Goal: Information Seeking & Learning: Learn about a topic

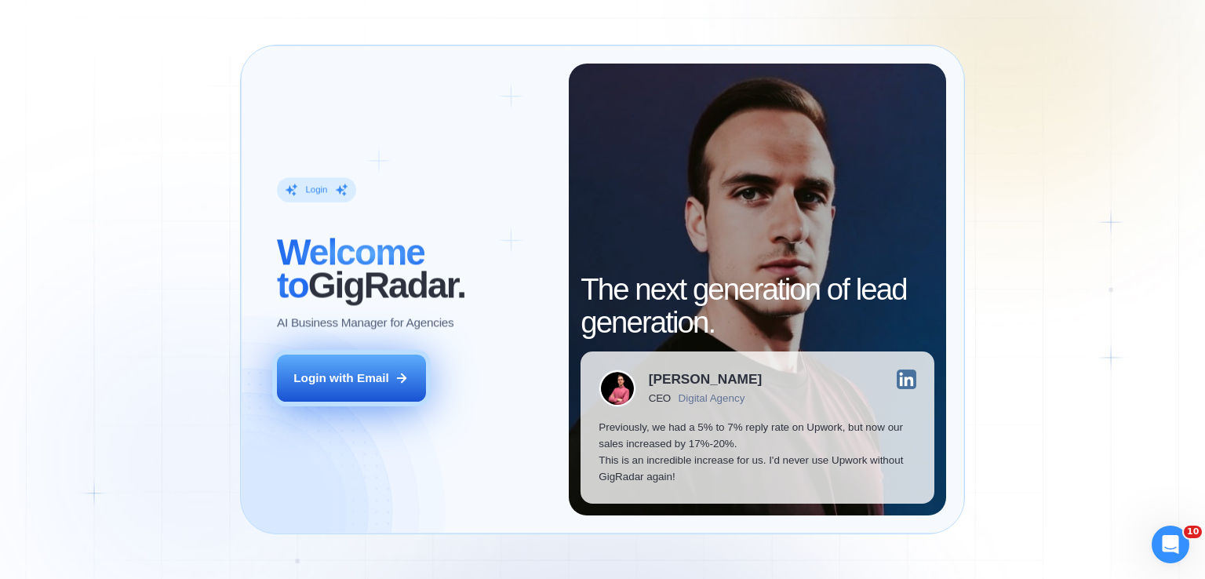
click at [394, 367] on button "Login with Email" at bounding box center [351, 378] width 149 height 47
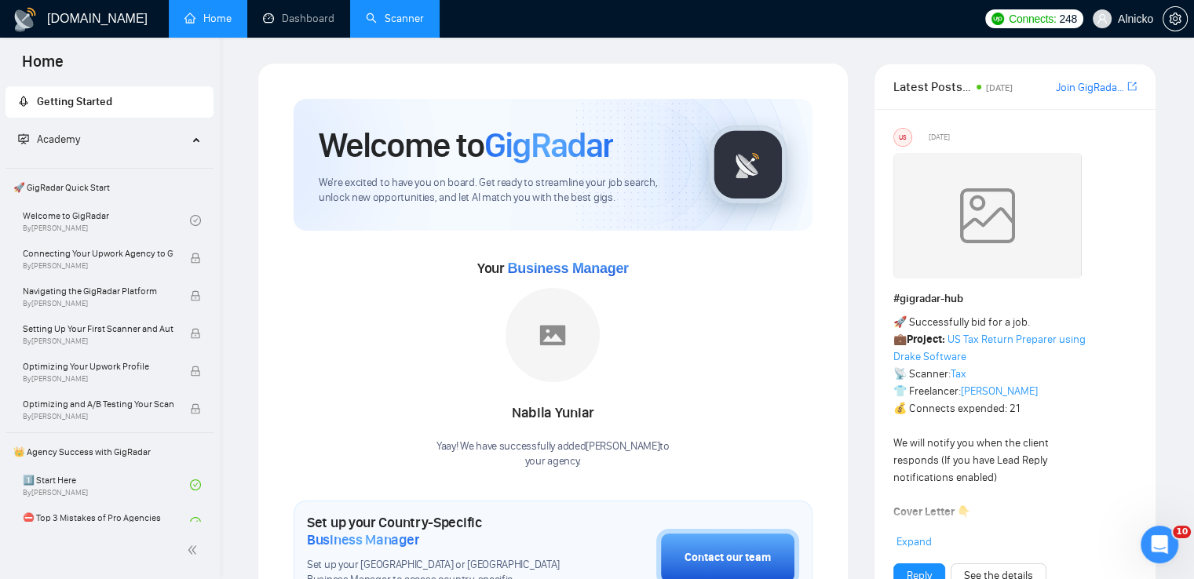
click at [399, 25] on link "Scanner" at bounding box center [395, 18] width 58 height 13
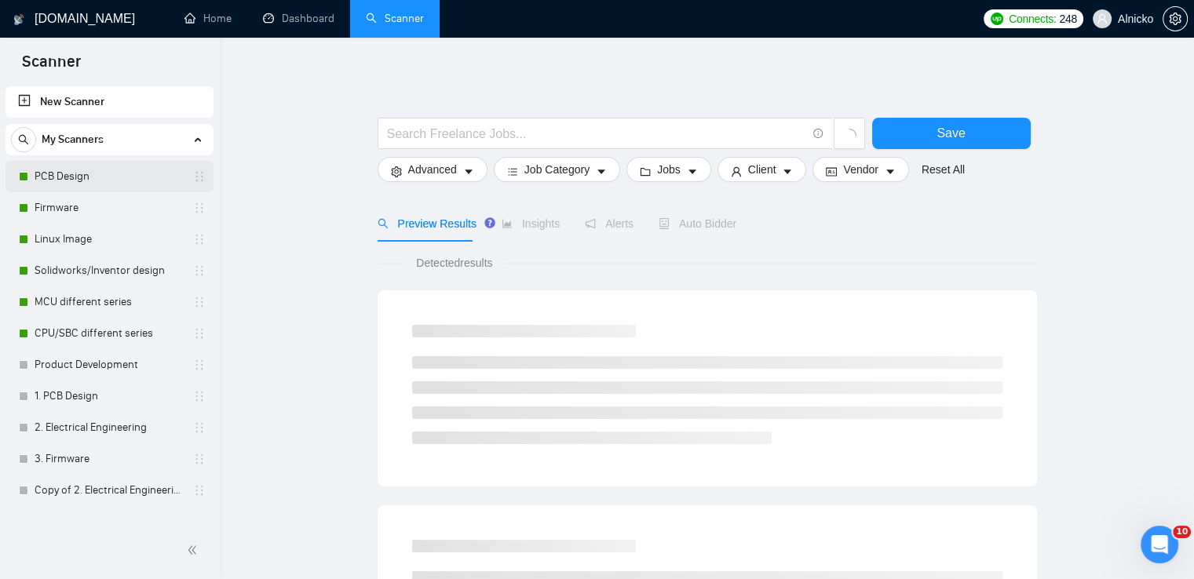
click at [74, 183] on link "PCB Design" at bounding box center [109, 176] width 149 height 31
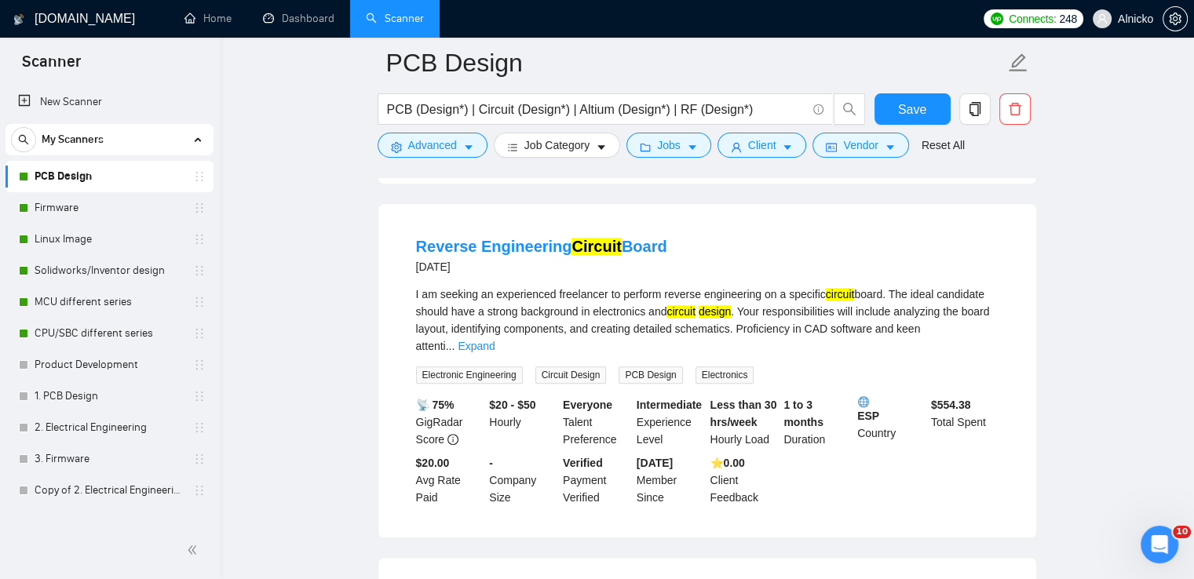
scroll to position [1648, 0]
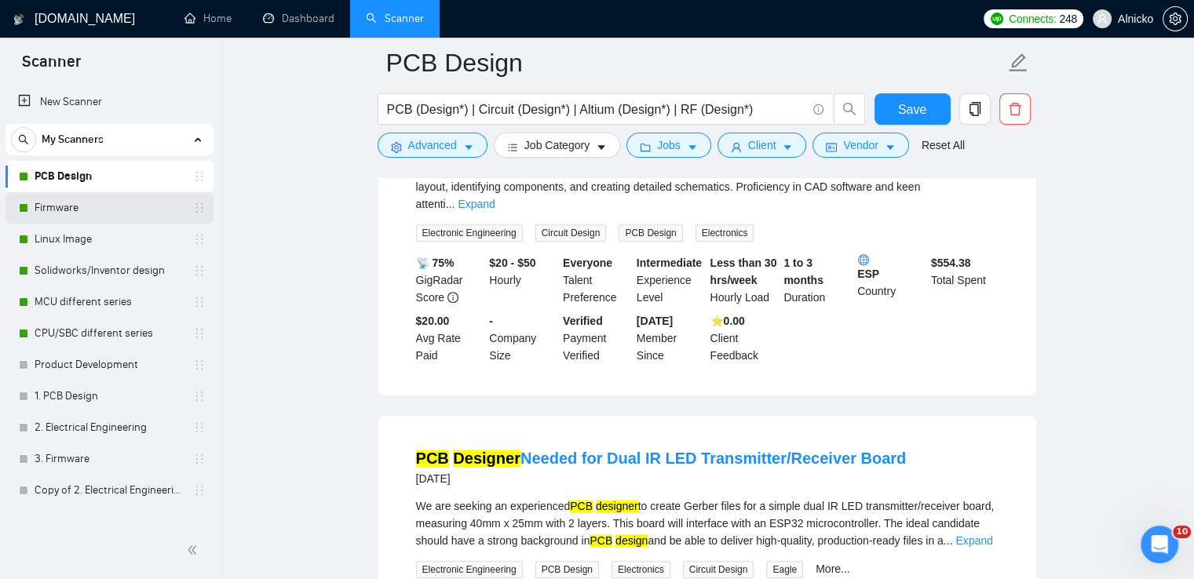
click at [78, 202] on link "Firmware" at bounding box center [109, 207] width 149 height 31
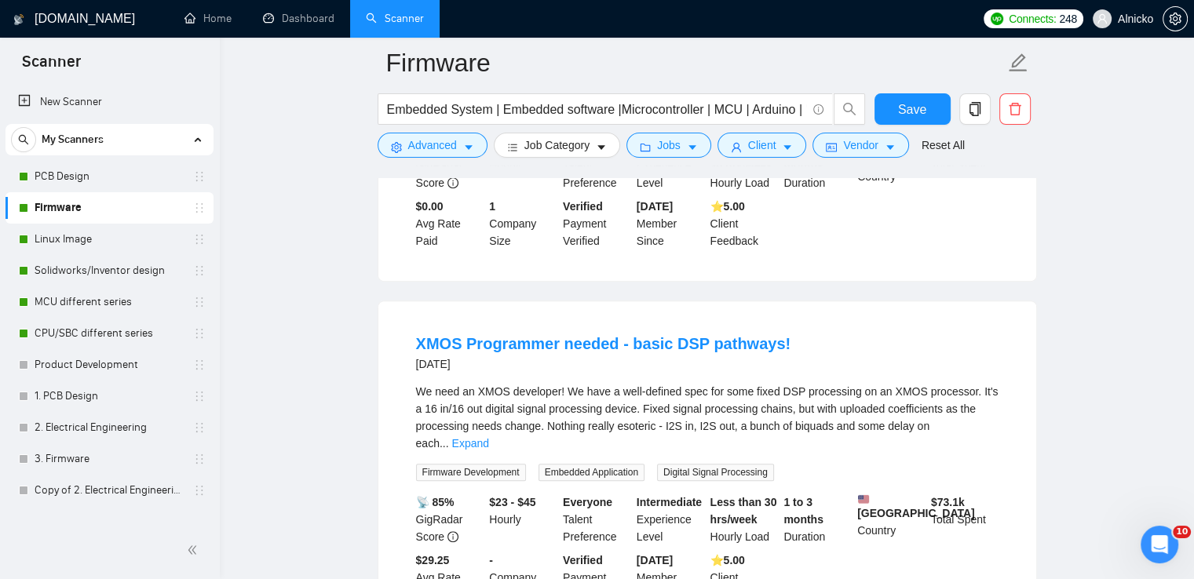
scroll to position [785, 0]
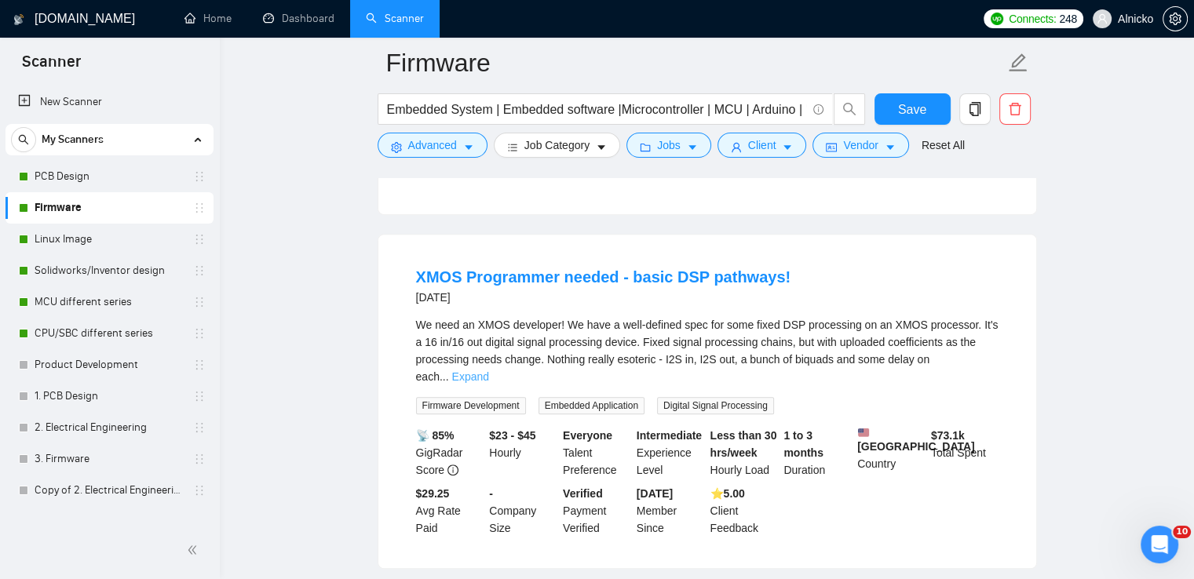
click at [489, 370] on link "Expand" at bounding box center [470, 376] width 37 height 13
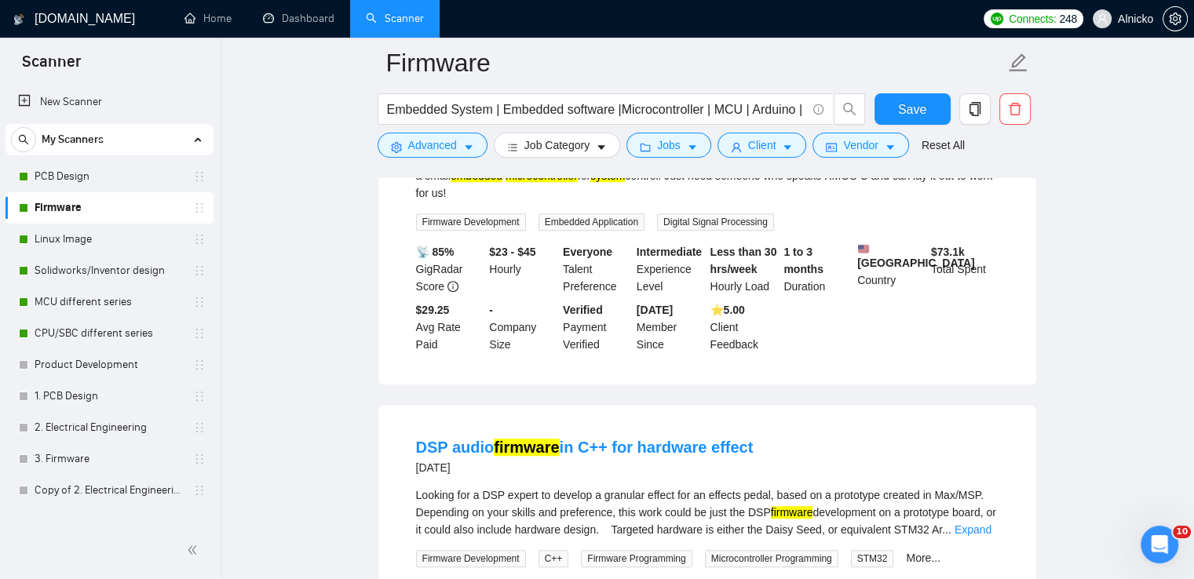
scroll to position [1020, 0]
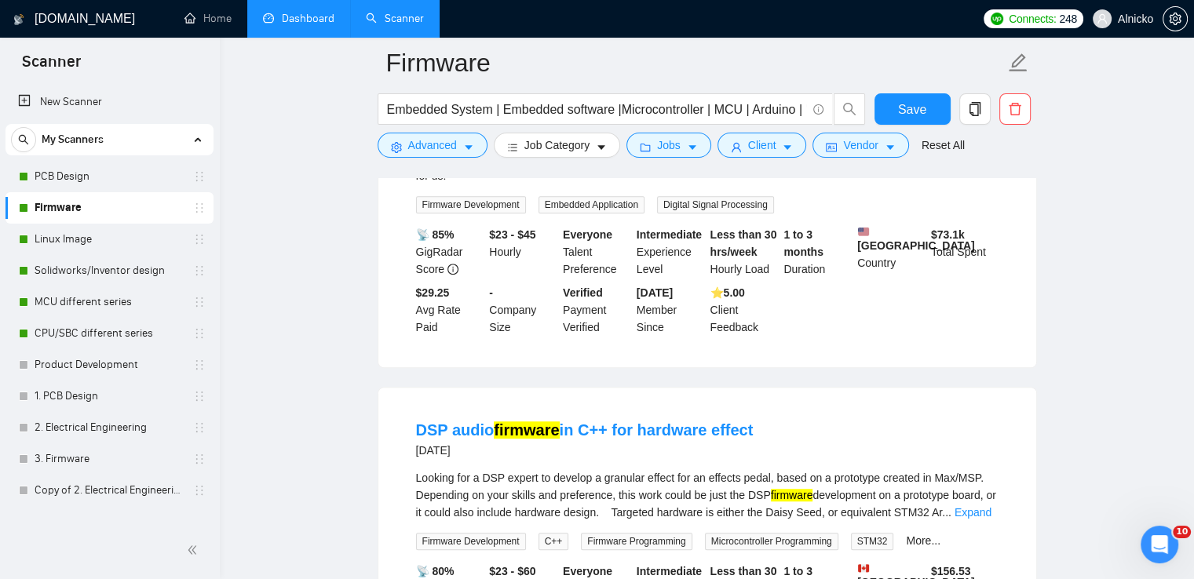
click at [304, 19] on link "Dashboard" at bounding box center [298, 18] width 71 height 13
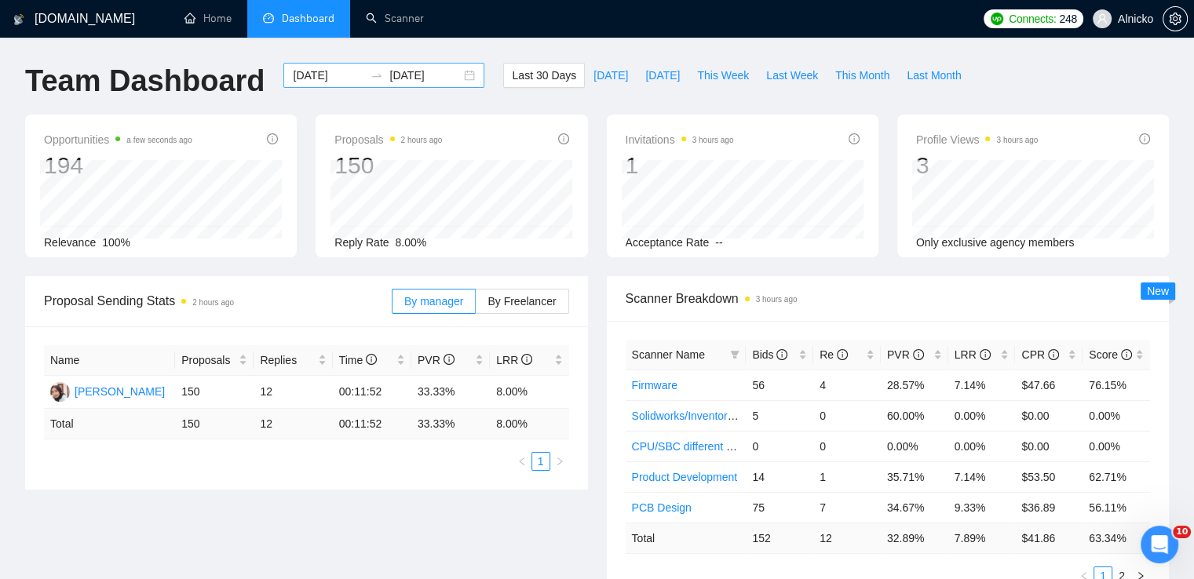
click at [456, 75] on div "2025-08-09 2025-09-08" at bounding box center [383, 75] width 201 height 25
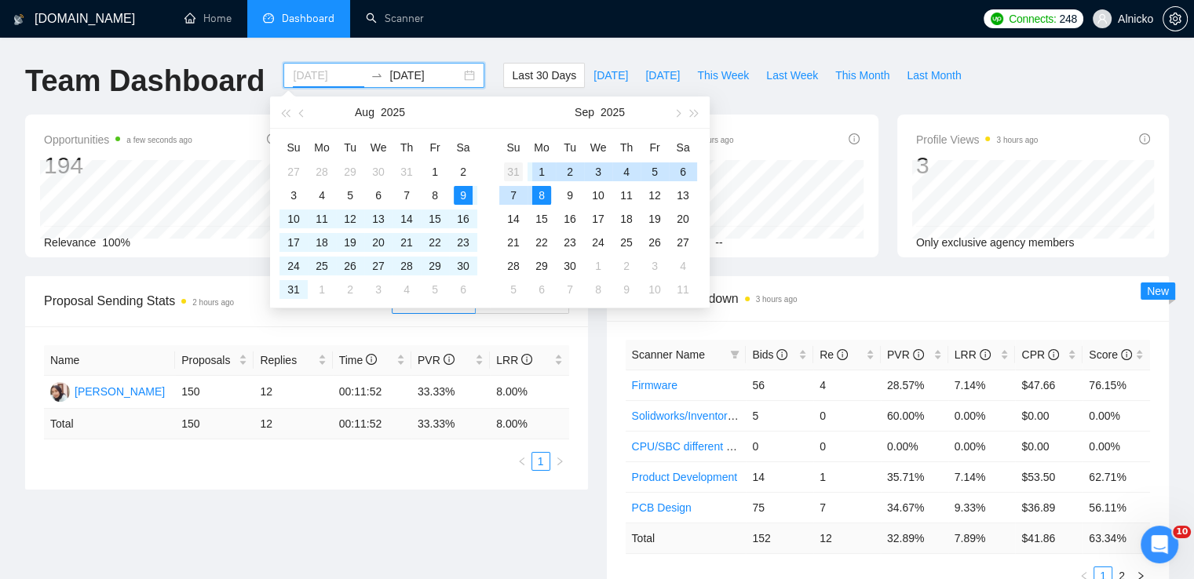
type input "2025-08-31"
click at [509, 173] on div "31" at bounding box center [513, 171] width 19 height 19
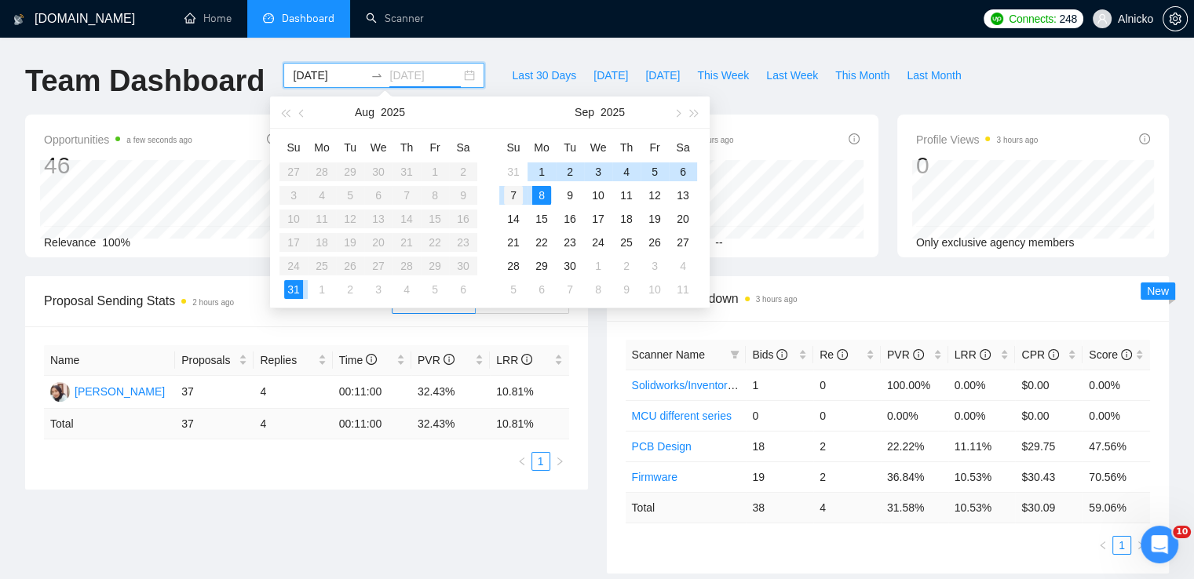
type input "2025-09-07"
click at [506, 193] on div "7" at bounding box center [513, 195] width 19 height 19
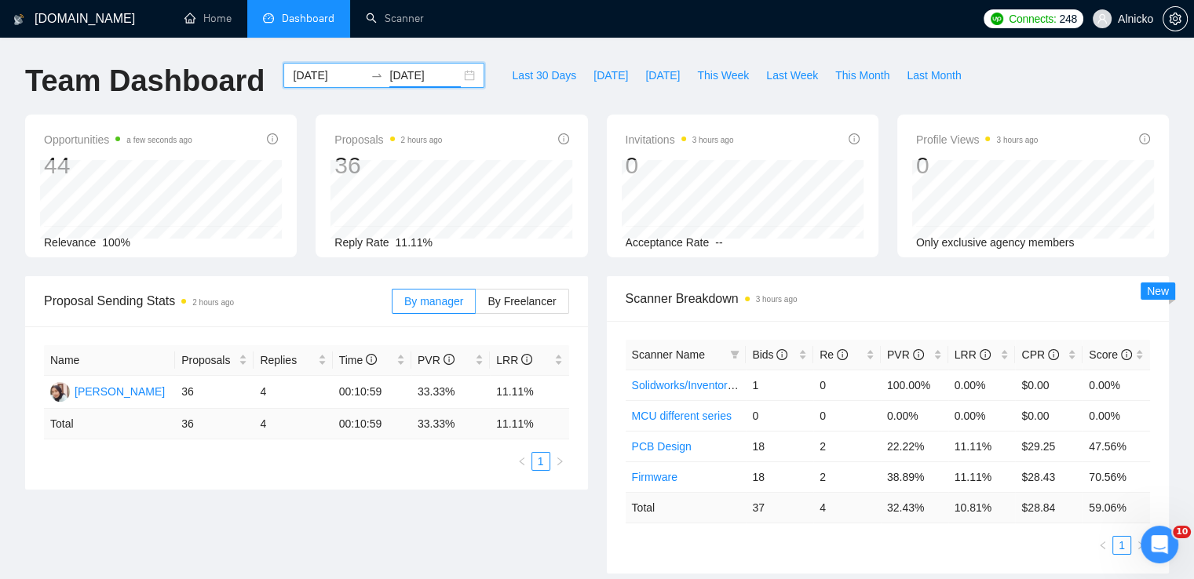
click at [458, 78] on div "2025-08-31 2025-09-07" at bounding box center [383, 75] width 201 height 25
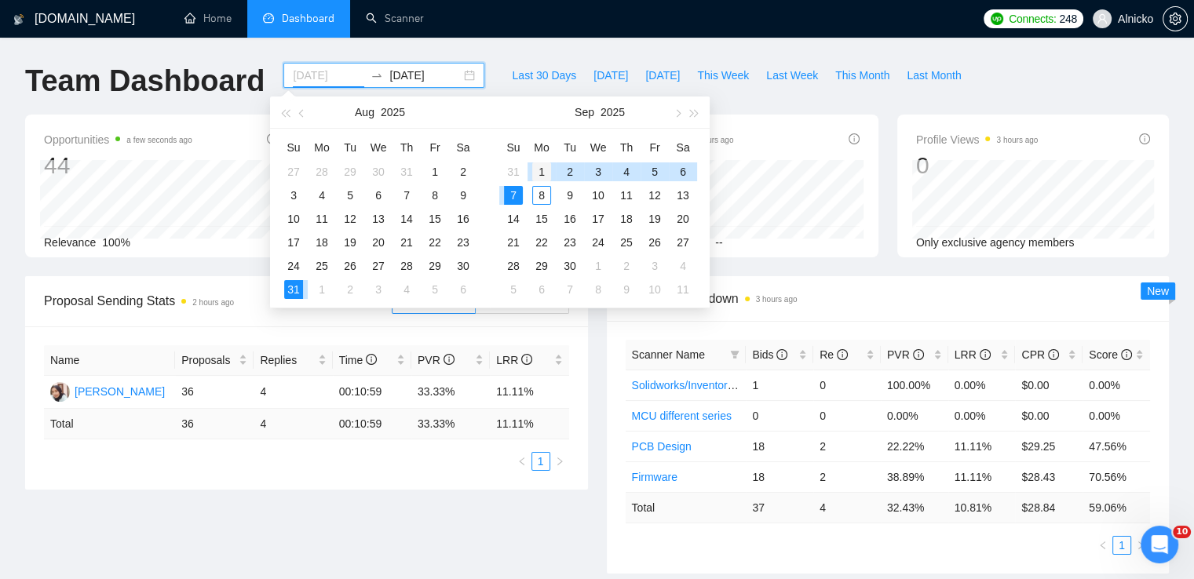
type input "2025-09-01"
click at [543, 173] on div "1" at bounding box center [541, 171] width 19 height 19
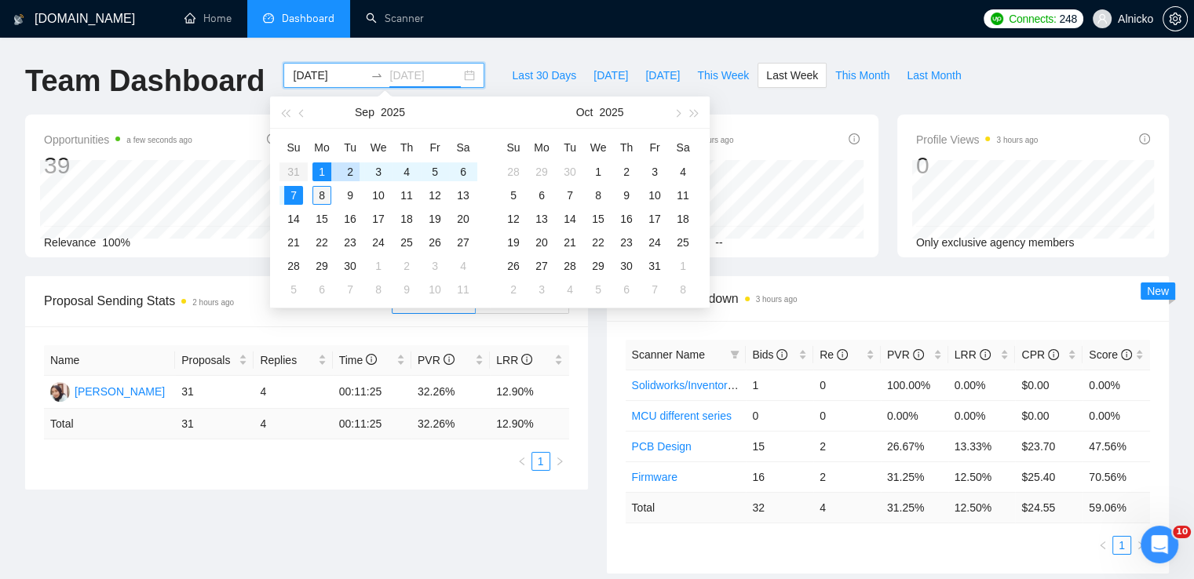
type input "2025-09-08"
click at [320, 195] on div "8" at bounding box center [321, 195] width 19 height 19
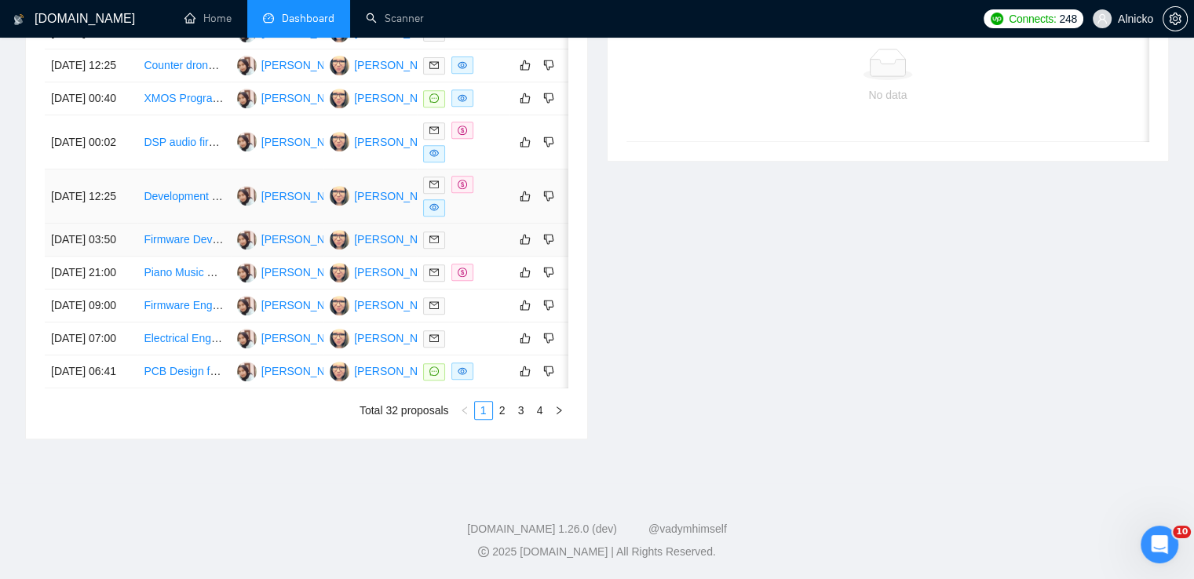
scroll to position [804, 0]
click at [502, 413] on link "2" at bounding box center [502, 410] width 17 height 17
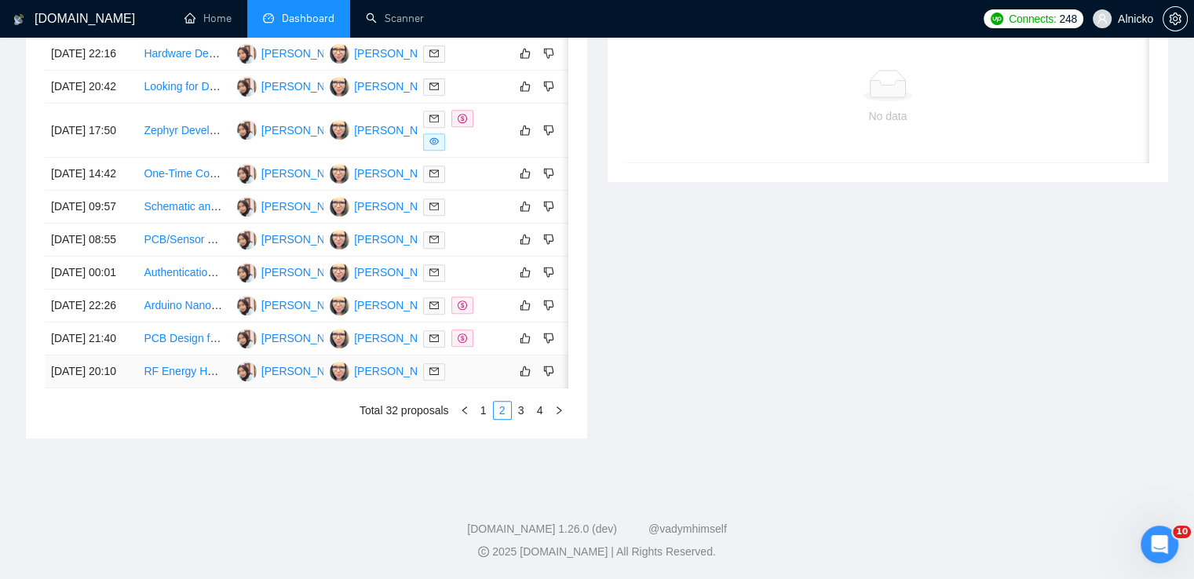
scroll to position [797, 0]
click at [518, 416] on link "3" at bounding box center [520, 410] width 17 height 17
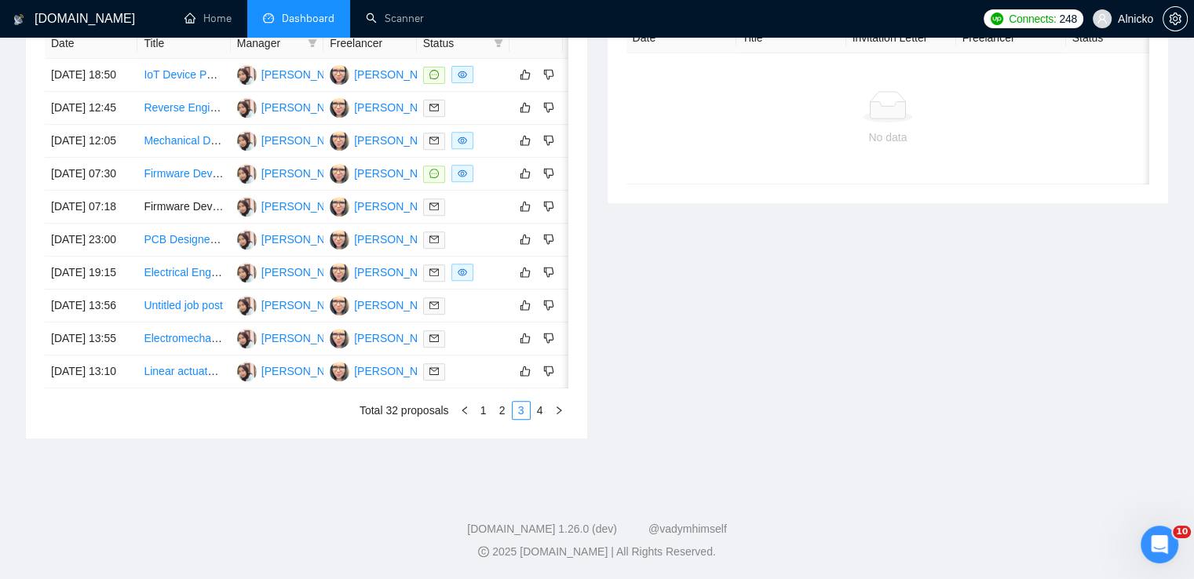
scroll to position [791, 0]
click at [541, 415] on link "4" at bounding box center [539, 410] width 17 height 17
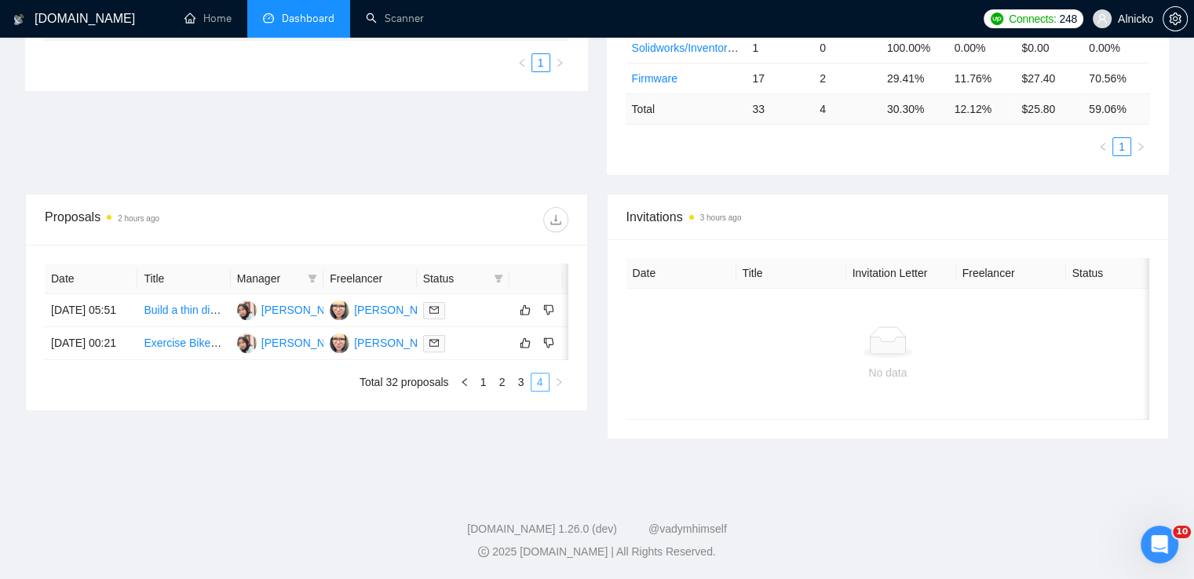
scroll to position [410, 0]
click at [481, 391] on link "1" at bounding box center [483, 382] width 17 height 17
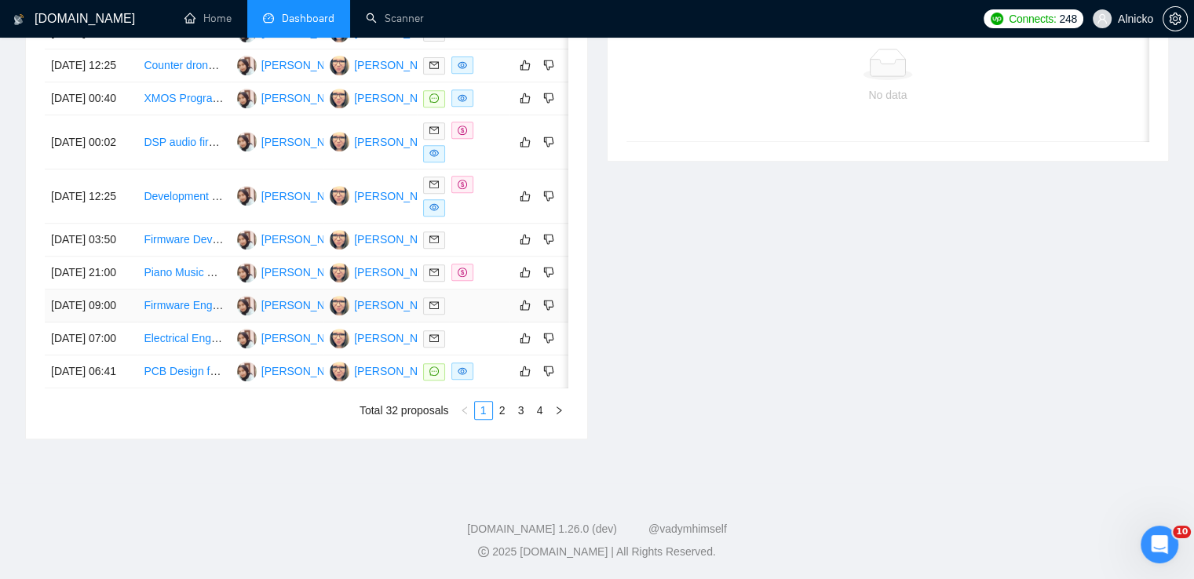
scroll to position [802, 0]
click at [502, 416] on link "2" at bounding box center [502, 410] width 17 height 17
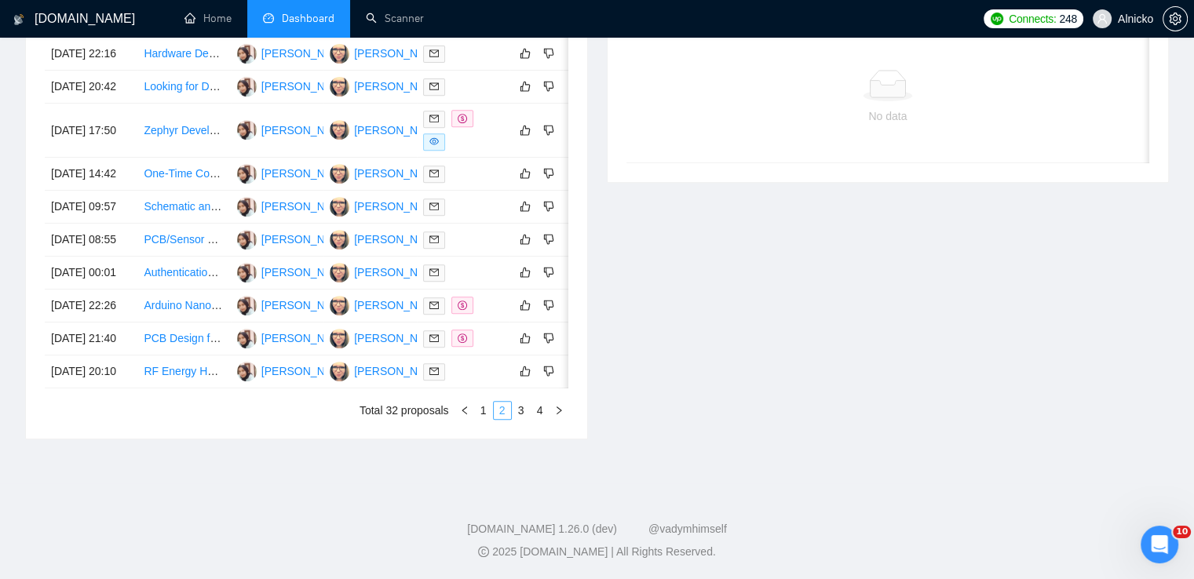
scroll to position [797, 0]
click at [523, 416] on link "3" at bounding box center [520, 410] width 17 height 17
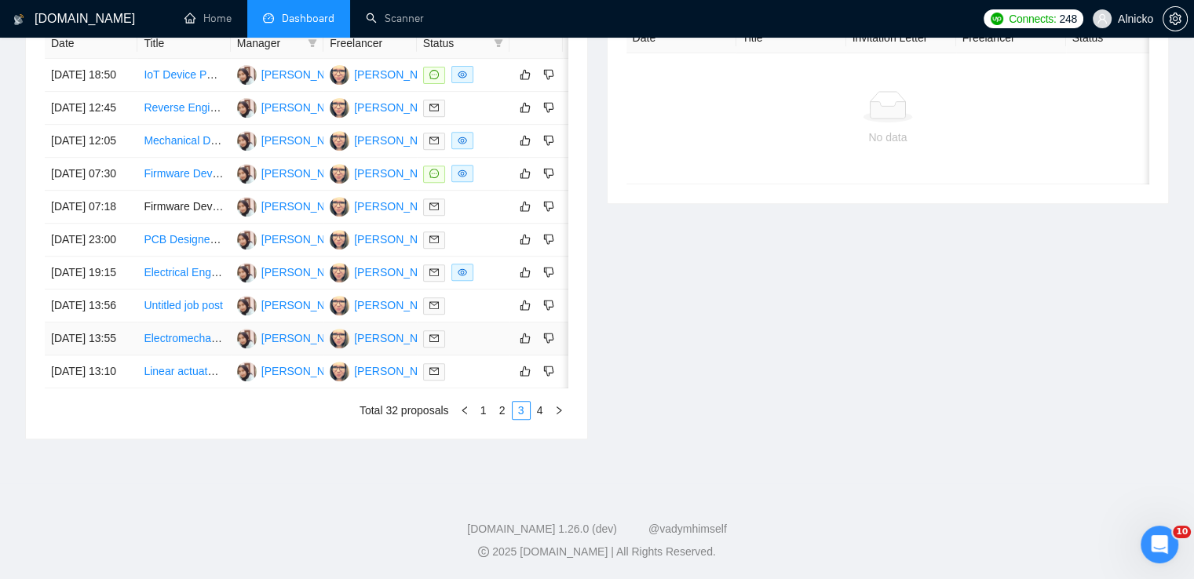
scroll to position [791, 0]
click at [539, 412] on link "4" at bounding box center [539, 410] width 17 height 17
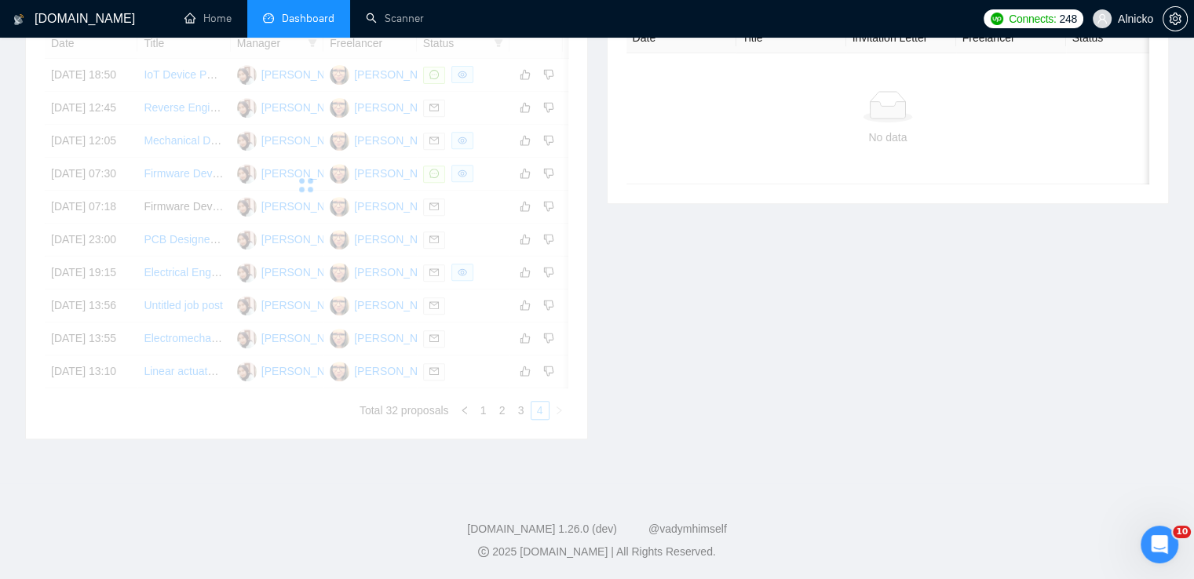
scroll to position [410, 0]
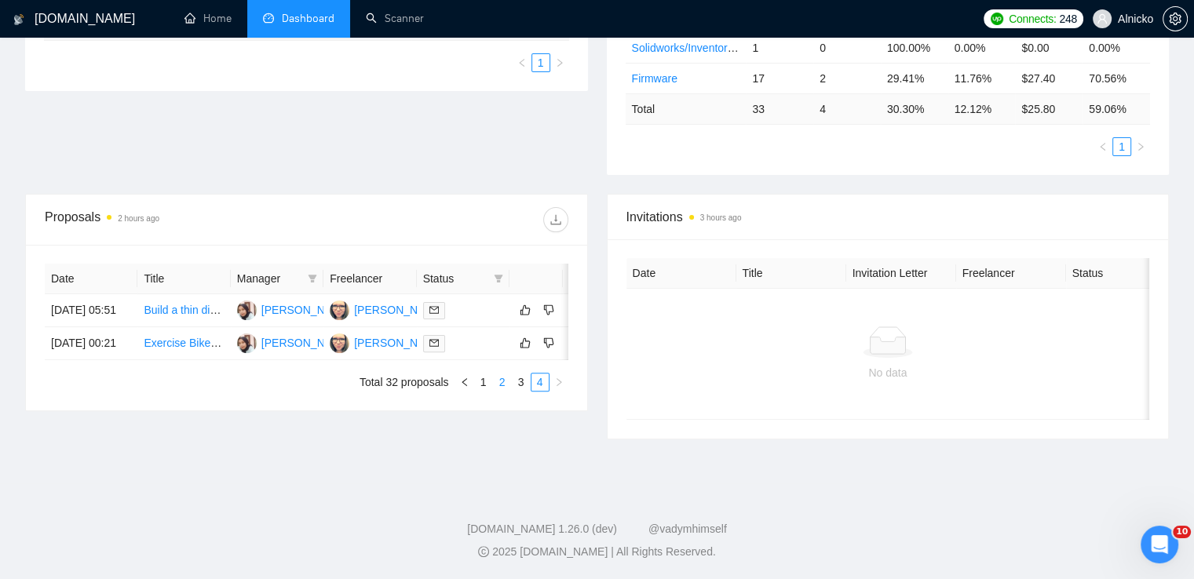
click at [506, 391] on link "2" at bounding box center [502, 382] width 17 height 17
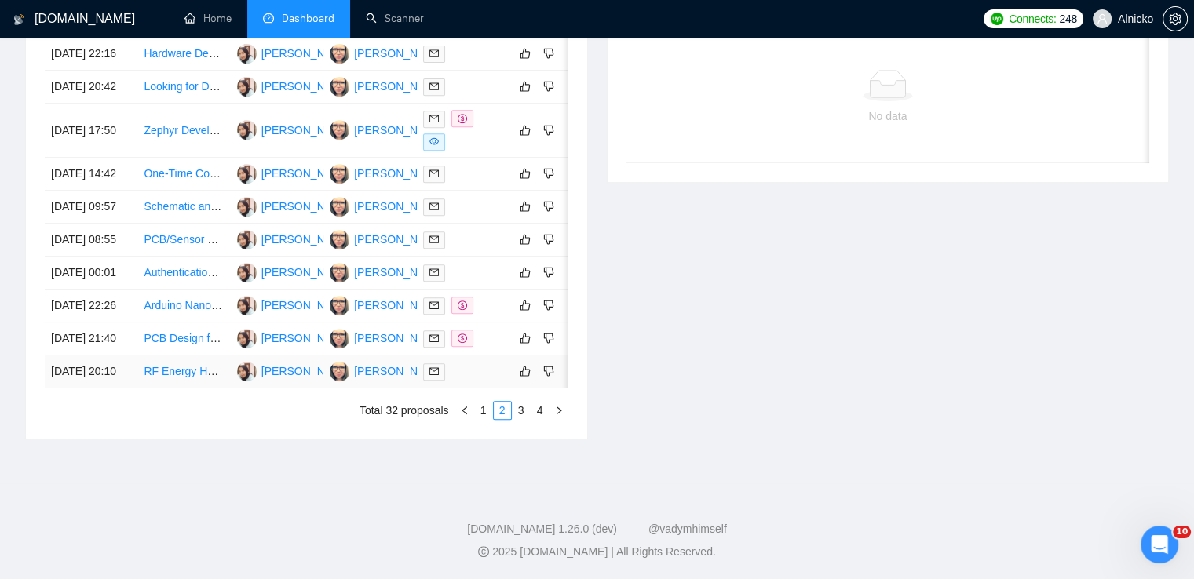
scroll to position [797, 0]
click at [487, 415] on link "1" at bounding box center [483, 410] width 17 height 17
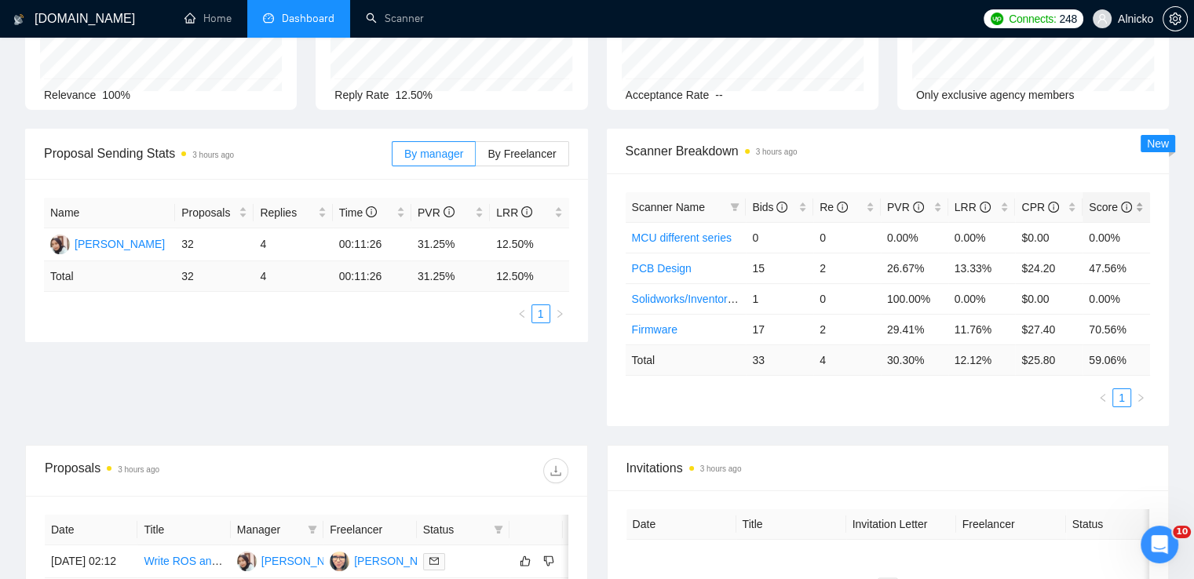
scroll to position [0, 0]
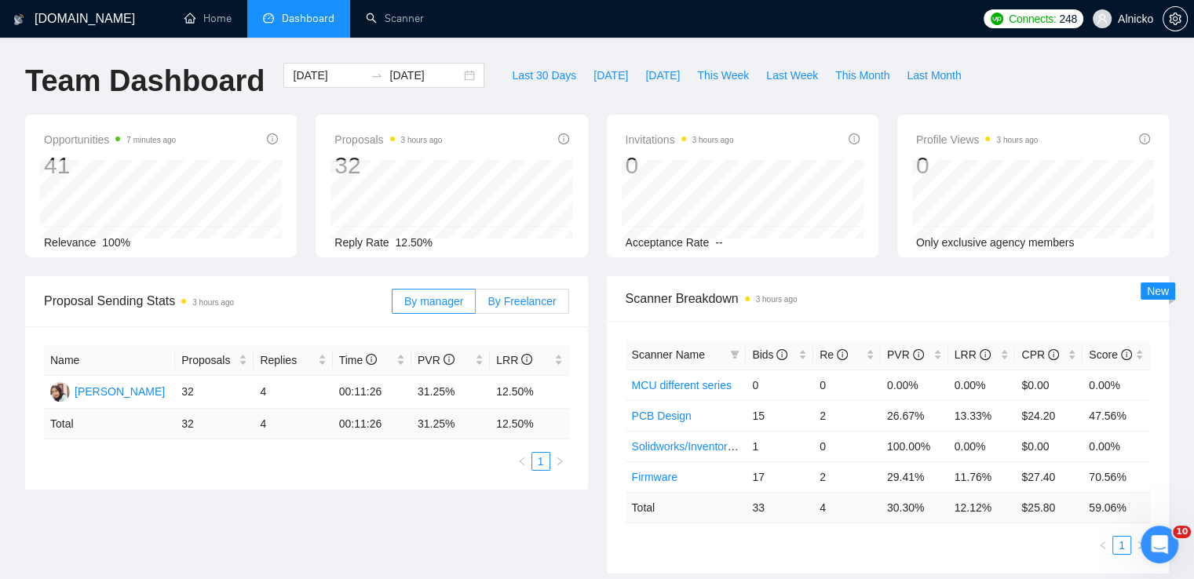
click at [538, 300] on span "By Freelancer" at bounding box center [521, 301] width 68 height 13
click at [476, 305] on input "By Freelancer" at bounding box center [476, 305] width 0 height 0
click at [435, 302] on span "By manager" at bounding box center [433, 301] width 59 height 13
click at [392, 305] on input "By manager" at bounding box center [392, 305] width 0 height 0
